Goal: Task Accomplishment & Management: Use online tool/utility

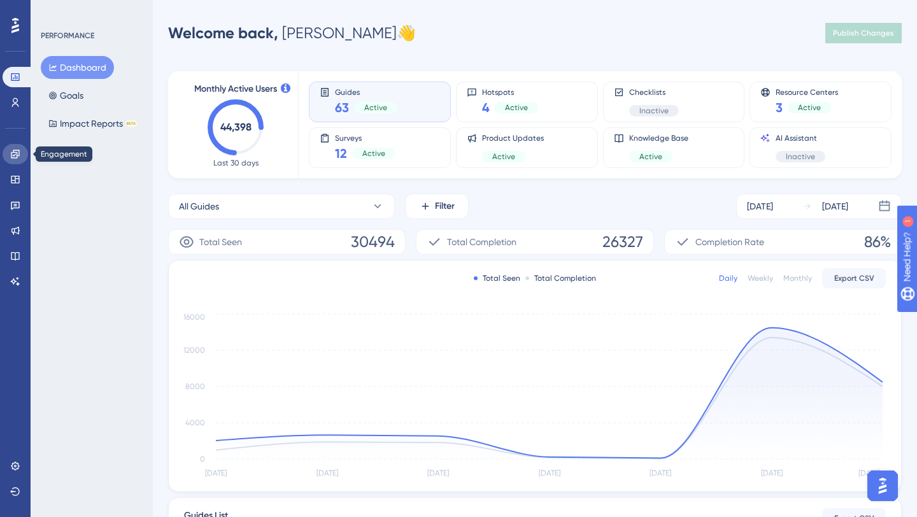
click at [22, 152] on link at bounding box center [15, 154] width 25 height 20
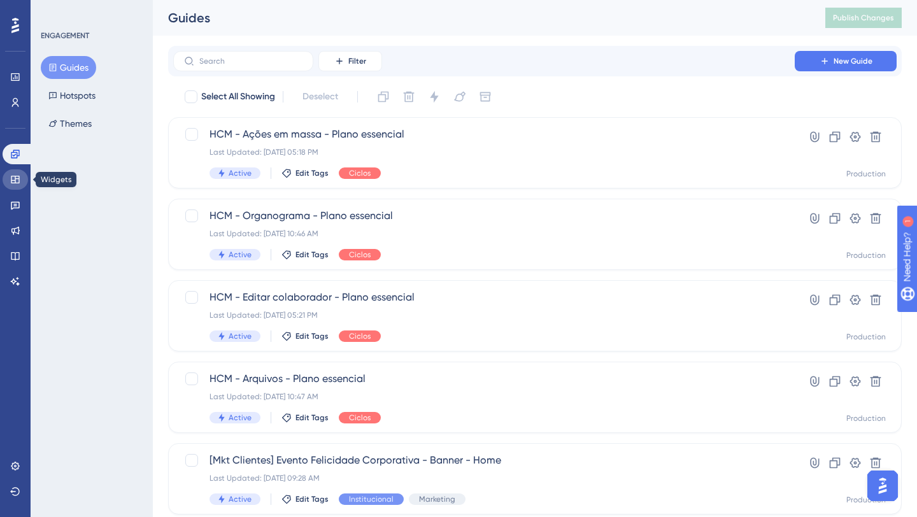
click at [15, 183] on icon at bounding box center [15, 180] width 8 height 8
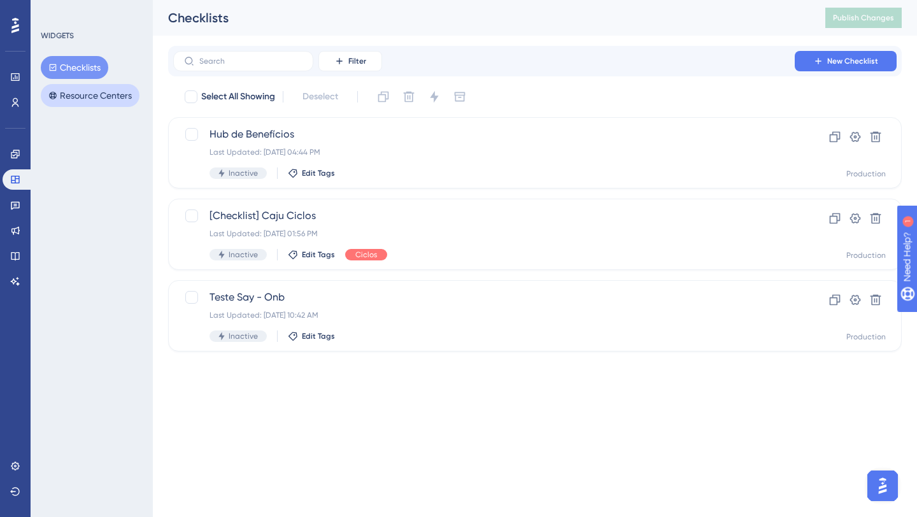
click at [94, 95] on button "Resource Centers" at bounding box center [90, 95] width 99 height 23
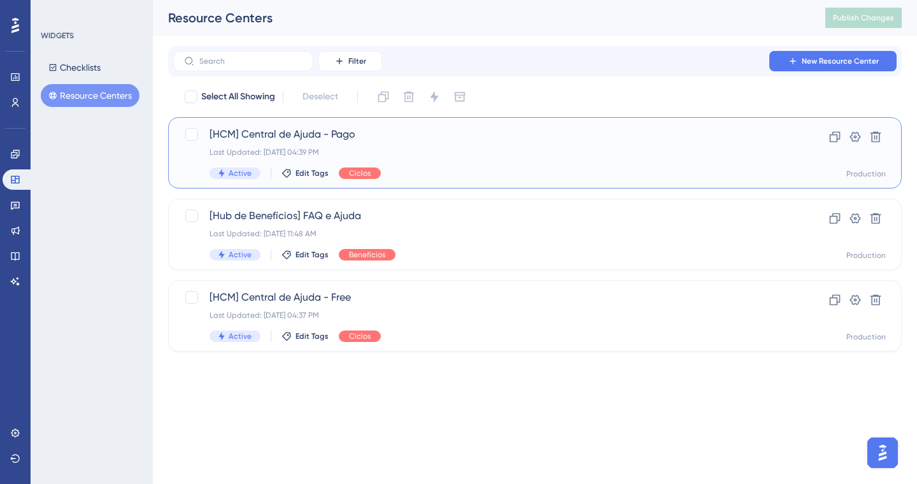
click at [420, 147] on div "Last Updated: [DATE] 04:39 PM" at bounding box center [483, 152] width 549 height 10
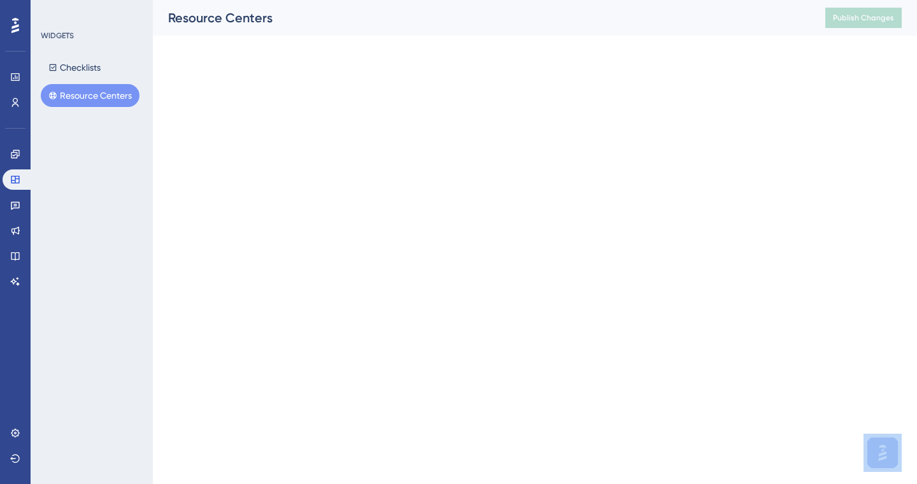
click at [420, 0] on html "Performance Users Engagement Widgets Feedback Product Updates Knowledge Base AI…" at bounding box center [458, 0] width 917 height 0
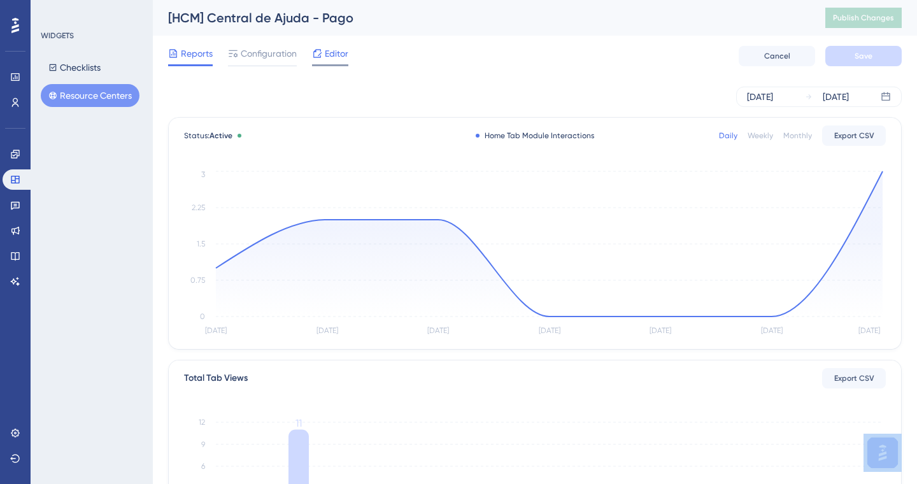
click at [333, 54] on span "Editor" at bounding box center [337, 53] width 24 height 15
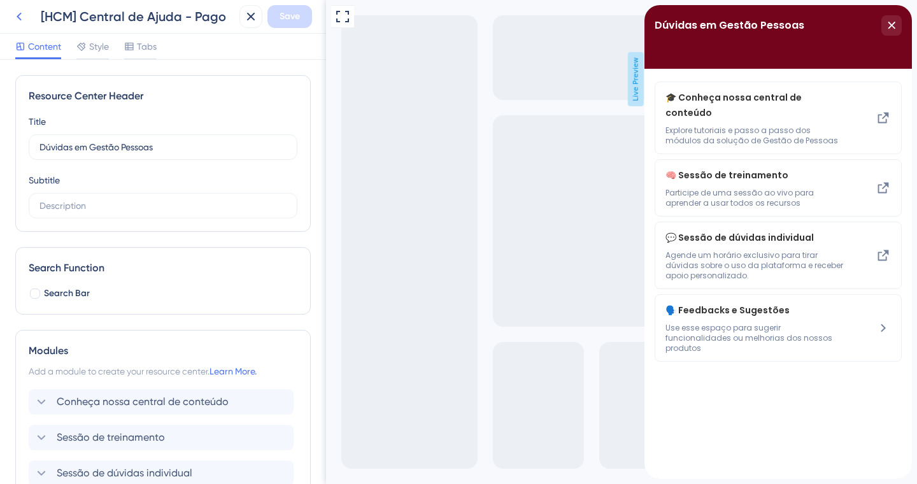
click at [18, 19] on icon at bounding box center [18, 16] width 15 height 15
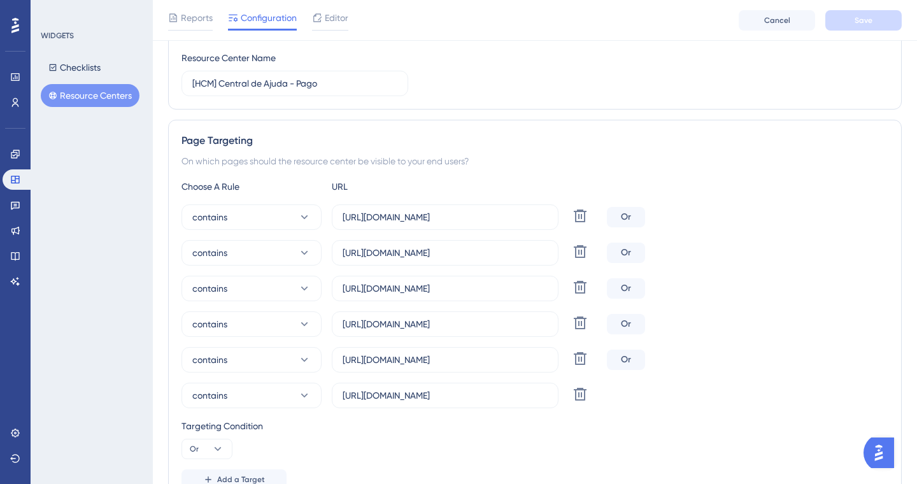
scroll to position [151, 0]
click at [436, 221] on input "[URL][DOMAIN_NAME]" at bounding box center [445, 218] width 205 height 14
click at [481, 217] on input "[URL][DOMAIN_NAME]" at bounding box center [445, 218] width 205 height 14
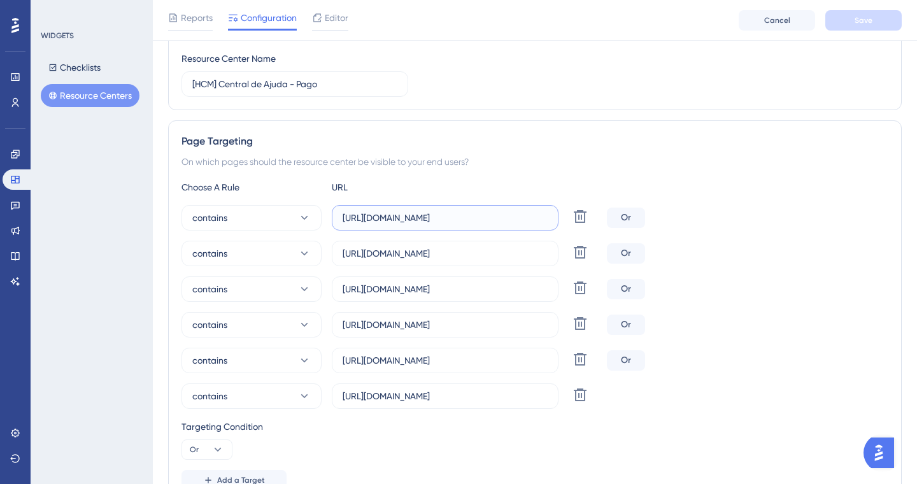
drag, startPoint x: 464, startPoint y: 218, endPoint x: 567, endPoint y: 218, distance: 103.8
click at [567, 218] on div "contains [URL][DOMAIN_NAME] Delete" at bounding box center [391, 217] width 420 height 25
click at [550, 215] on label "[URL][DOMAIN_NAME]" at bounding box center [445, 217] width 227 height 25
click at [548, 215] on input "[URL][DOMAIN_NAME]" at bounding box center [445, 218] width 205 height 14
drag, startPoint x: 342, startPoint y: 218, endPoint x: 570, endPoint y: 220, distance: 228.0
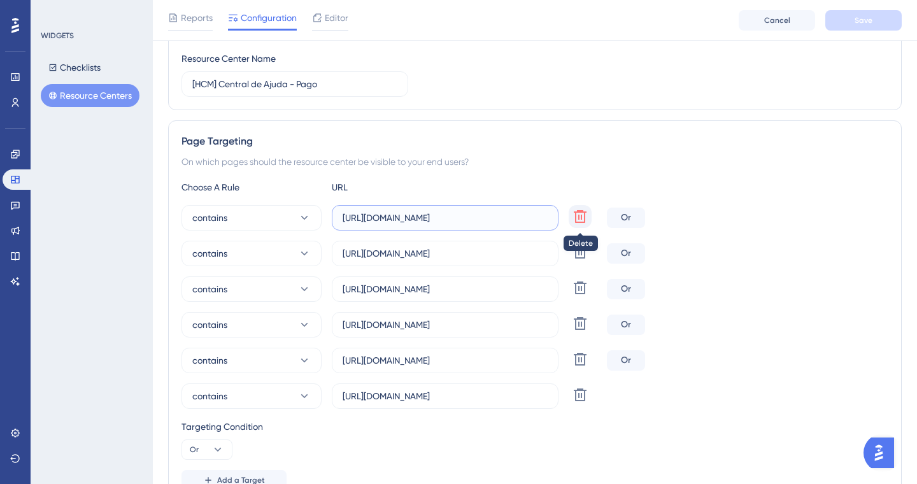
click at [570, 220] on div "contains [URL][DOMAIN_NAME] Delete" at bounding box center [391, 217] width 420 height 25
click at [490, 259] on input "[URL][DOMAIN_NAME]" at bounding box center [445, 253] width 205 height 14
drag, startPoint x: 453, startPoint y: 258, endPoint x: 580, endPoint y: 258, distance: 127.4
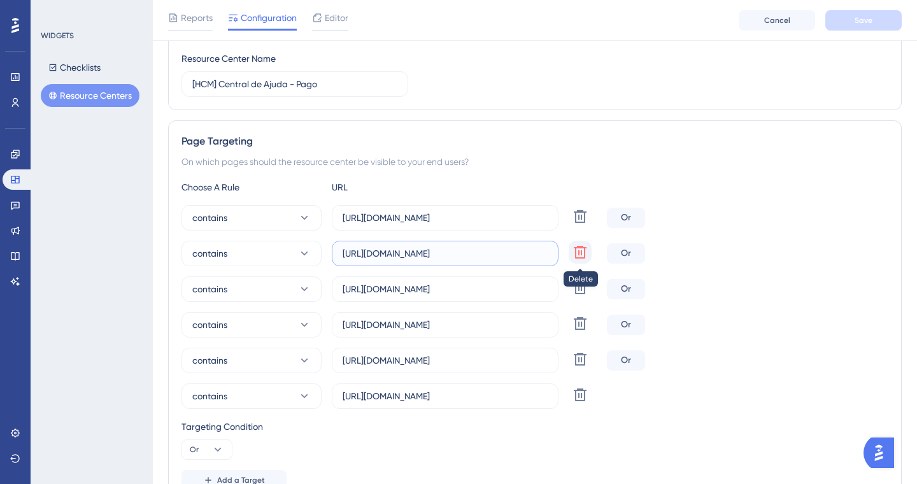
click at [580, 258] on div "contains [URL][DOMAIN_NAME] Delete" at bounding box center [391, 253] width 420 height 25
drag, startPoint x: 488, startPoint y: 286, endPoint x: 579, endPoint y: 281, distance: 91.2
click at [579, 281] on div "contains [URL][DOMAIN_NAME] Delete" at bounding box center [391, 288] width 420 height 25
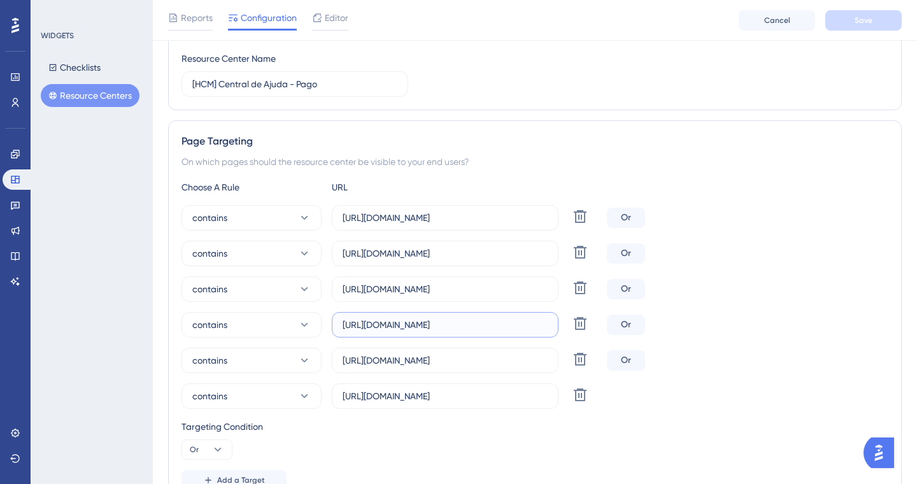
drag, startPoint x: 465, startPoint y: 326, endPoint x: 559, endPoint y: 325, distance: 93.6
click at [559, 325] on div "contains [URL][DOMAIN_NAME] Delete" at bounding box center [391, 324] width 420 height 25
drag, startPoint x: 488, startPoint y: 360, endPoint x: 571, endPoint y: 357, distance: 82.2
click at [571, 357] on div "contains [URL][DOMAIN_NAME] Delete" at bounding box center [391, 360] width 420 height 25
